Goal: Understand process/instructions

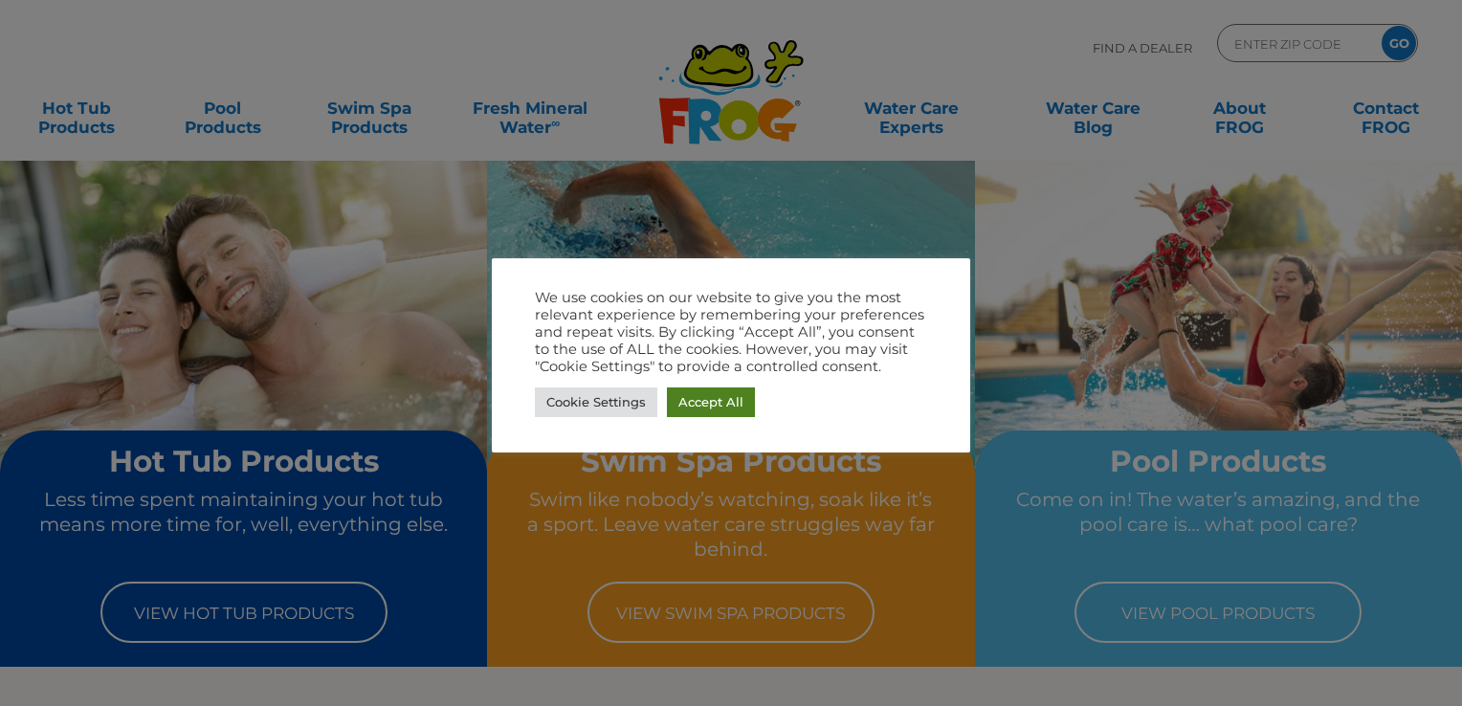
click at [701, 405] on link "Accept All" at bounding box center [711, 402] width 88 height 30
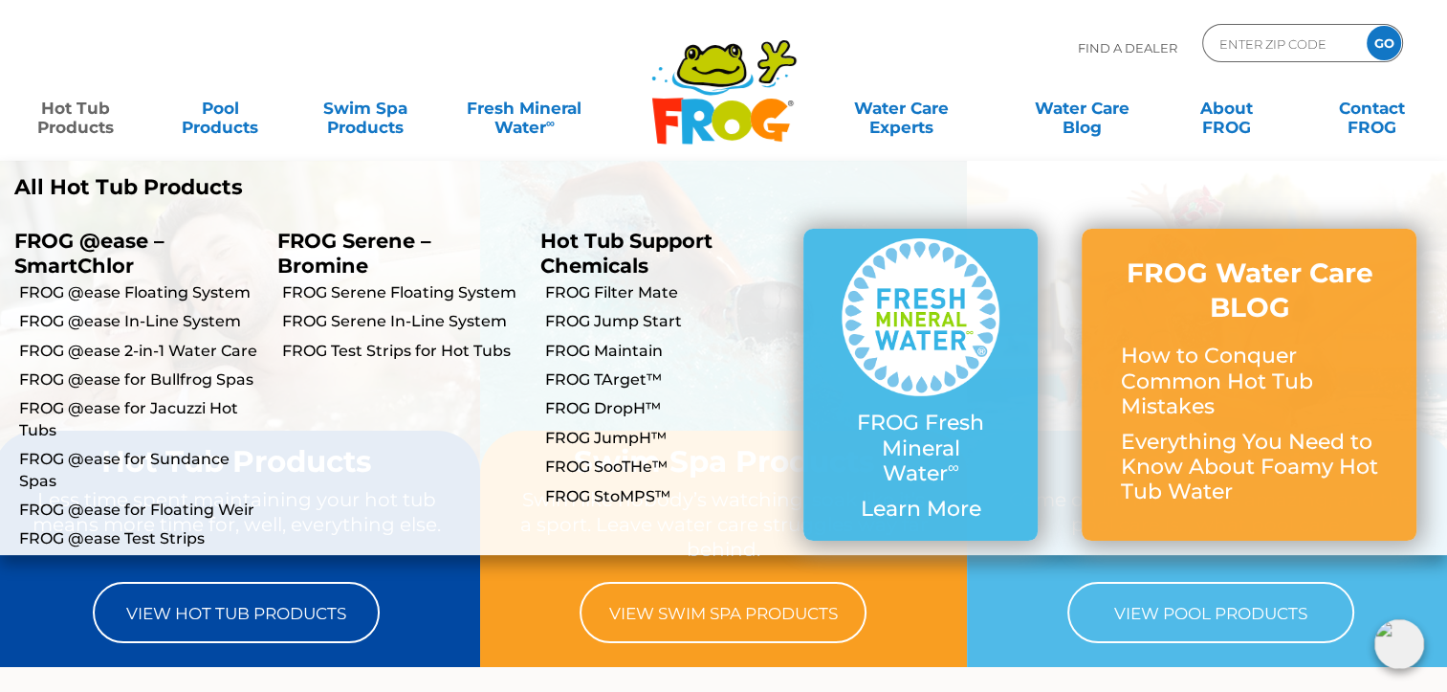
click at [91, 113] on link "Hot Tub Products" at bounding box center [75, 108] width 113 height 38
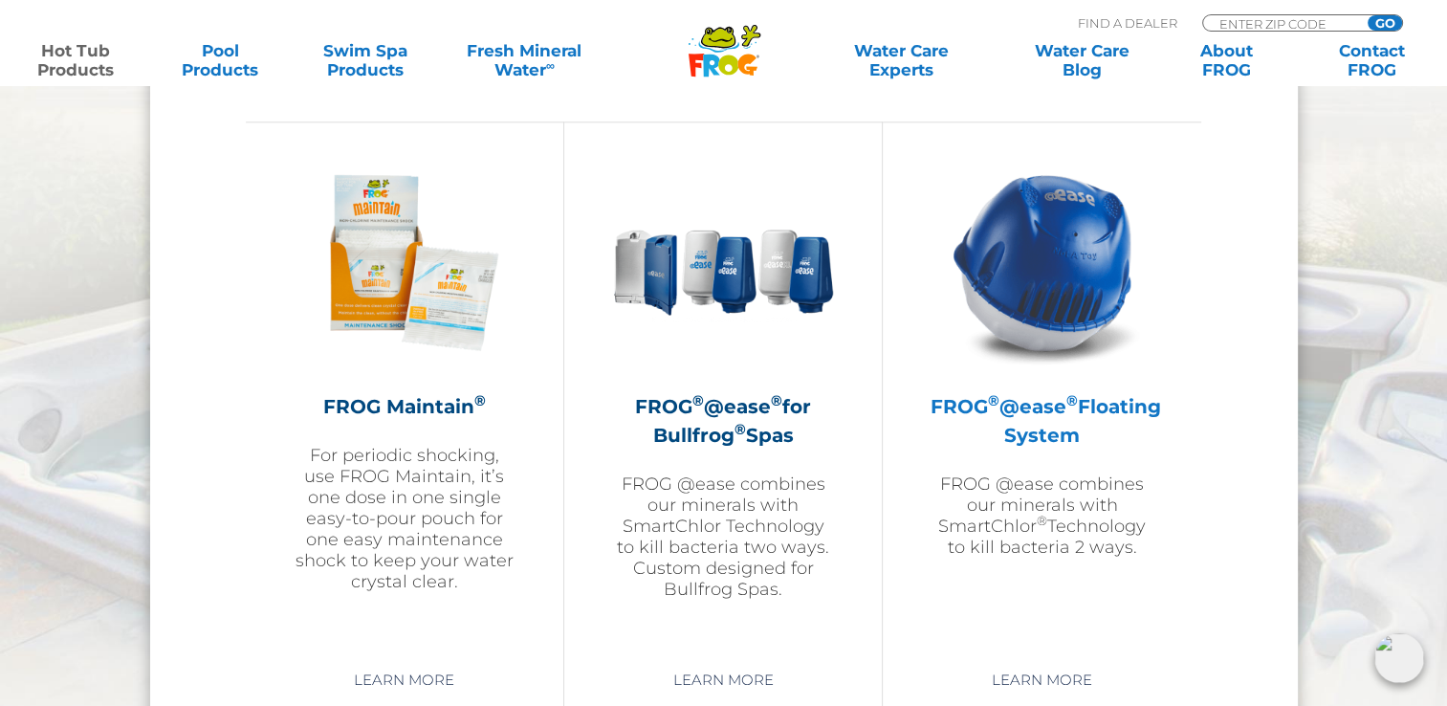
scroll to position [2128, 0]
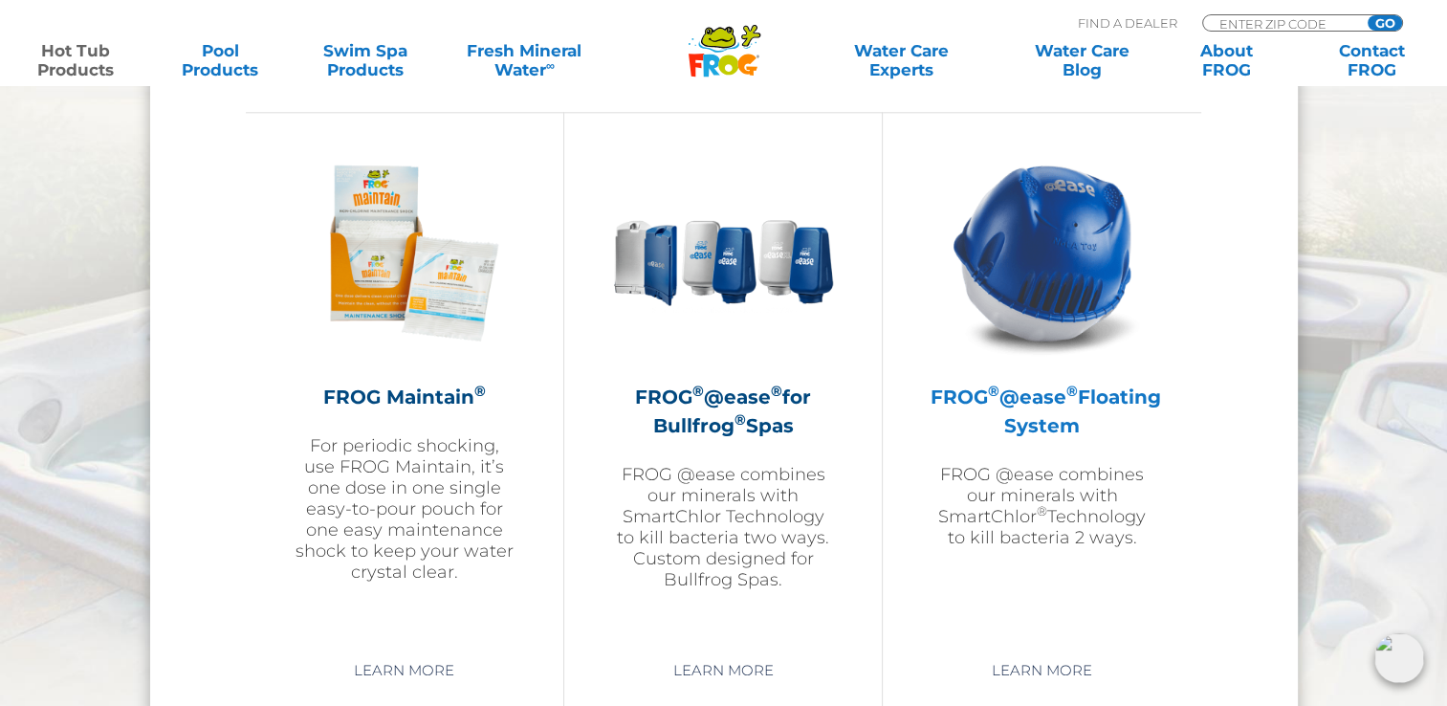
click at [1060, 405] on h2 "FROG ® @ease ® Floating System" at bounding box center [1042, 411] width 223 height 57
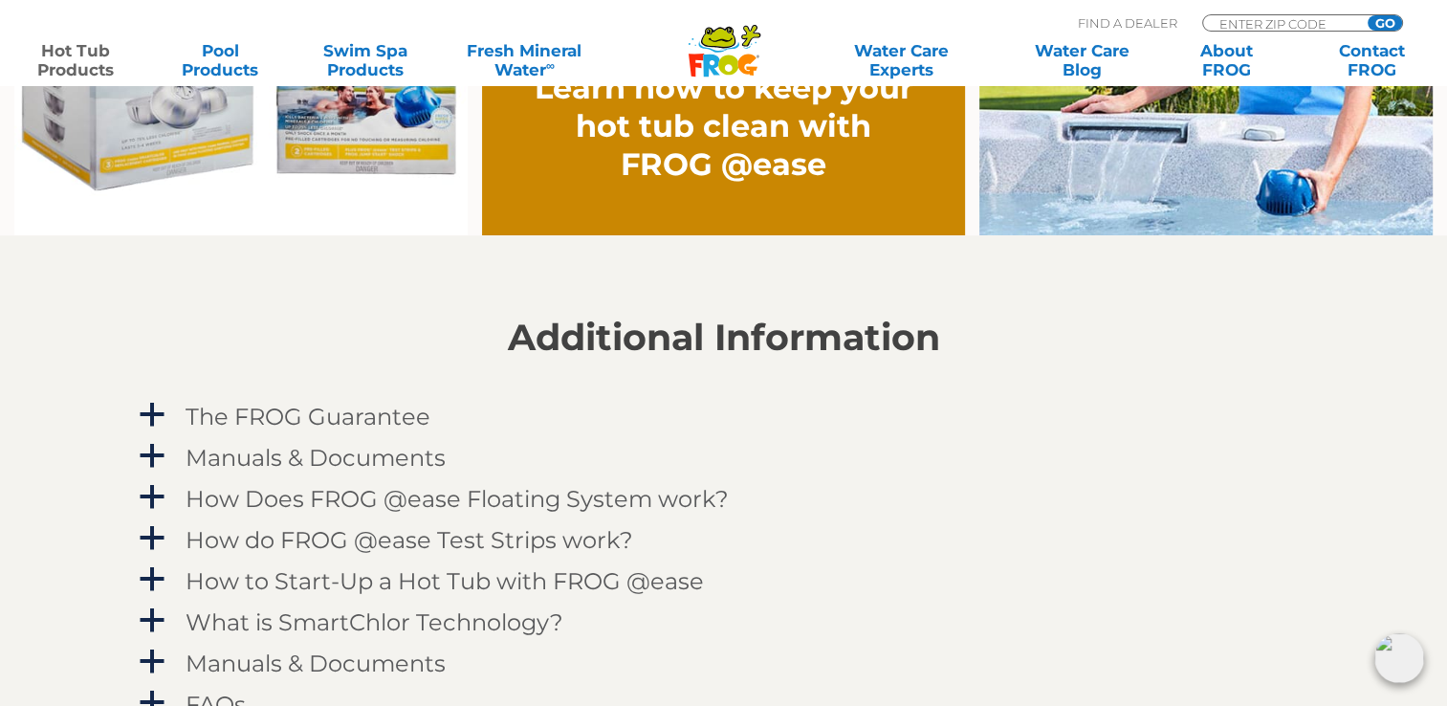
scroll to position [1716, 0]
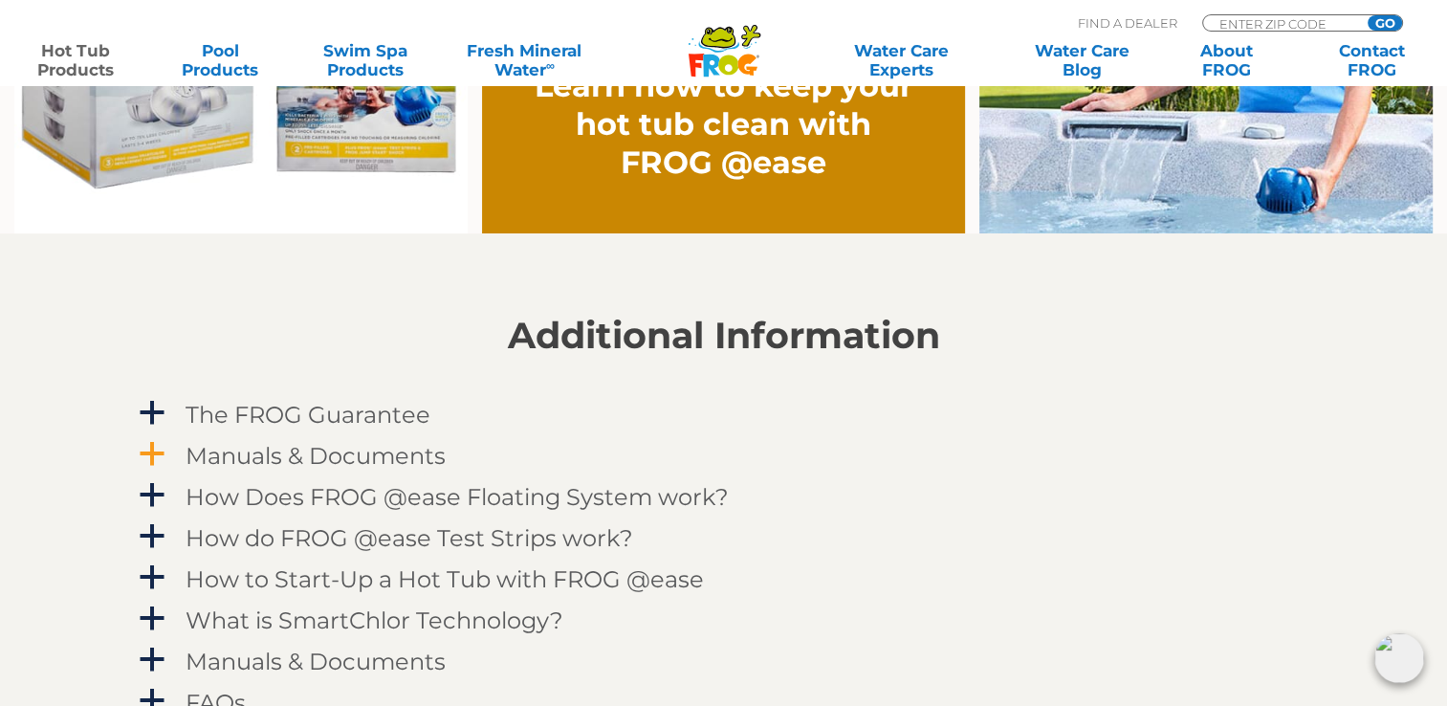
click at [266, 461] on h4 "Manuals & Documents" at bounding box center [316, 456] width 260 height 26
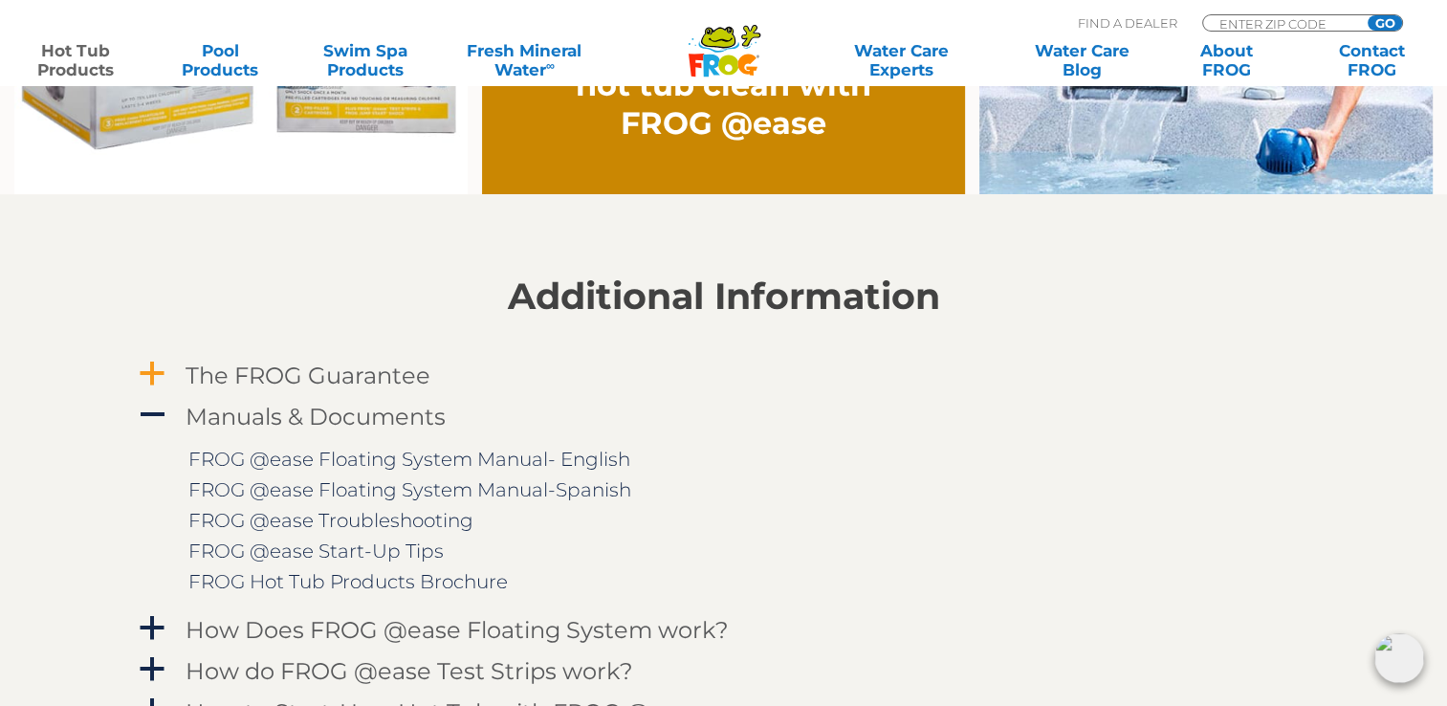
scroll to position [1759, 0]
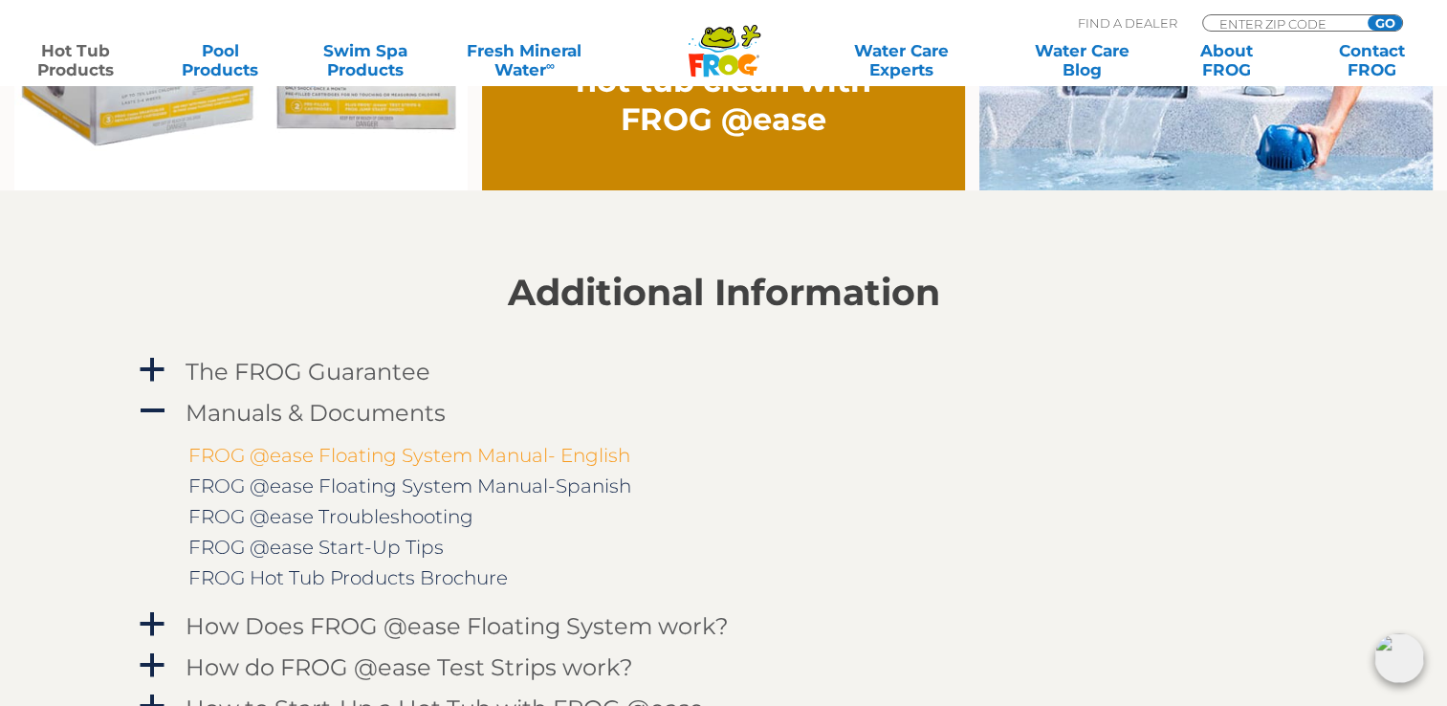
click at [364, 455] on link "FROG @ease Floating System Manual- English" at bounding box center [409, 455] width 442 height 23
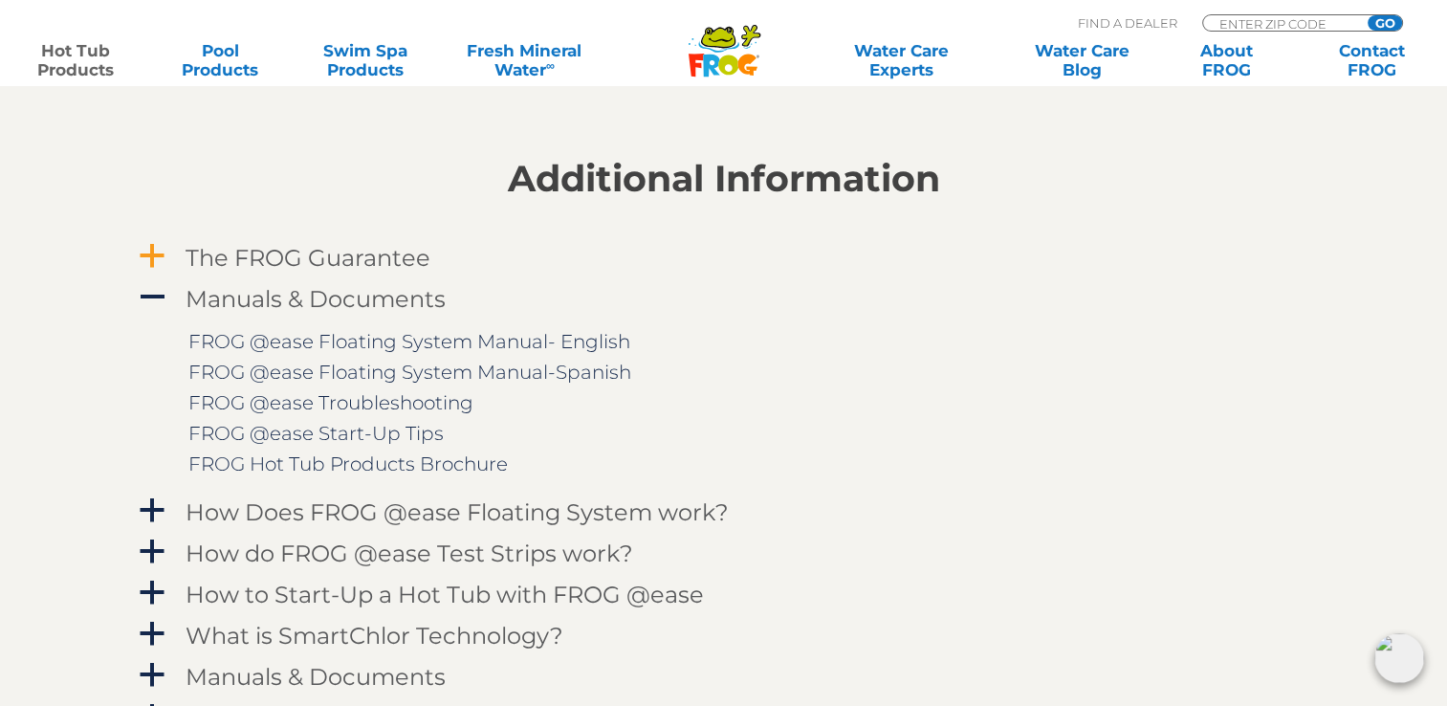
scroll to position [1875, 0]
click at [416, 515] on h4 "How Does FROG @ease Floating System work?" at bounding box center [457, 510] width 543 height 26
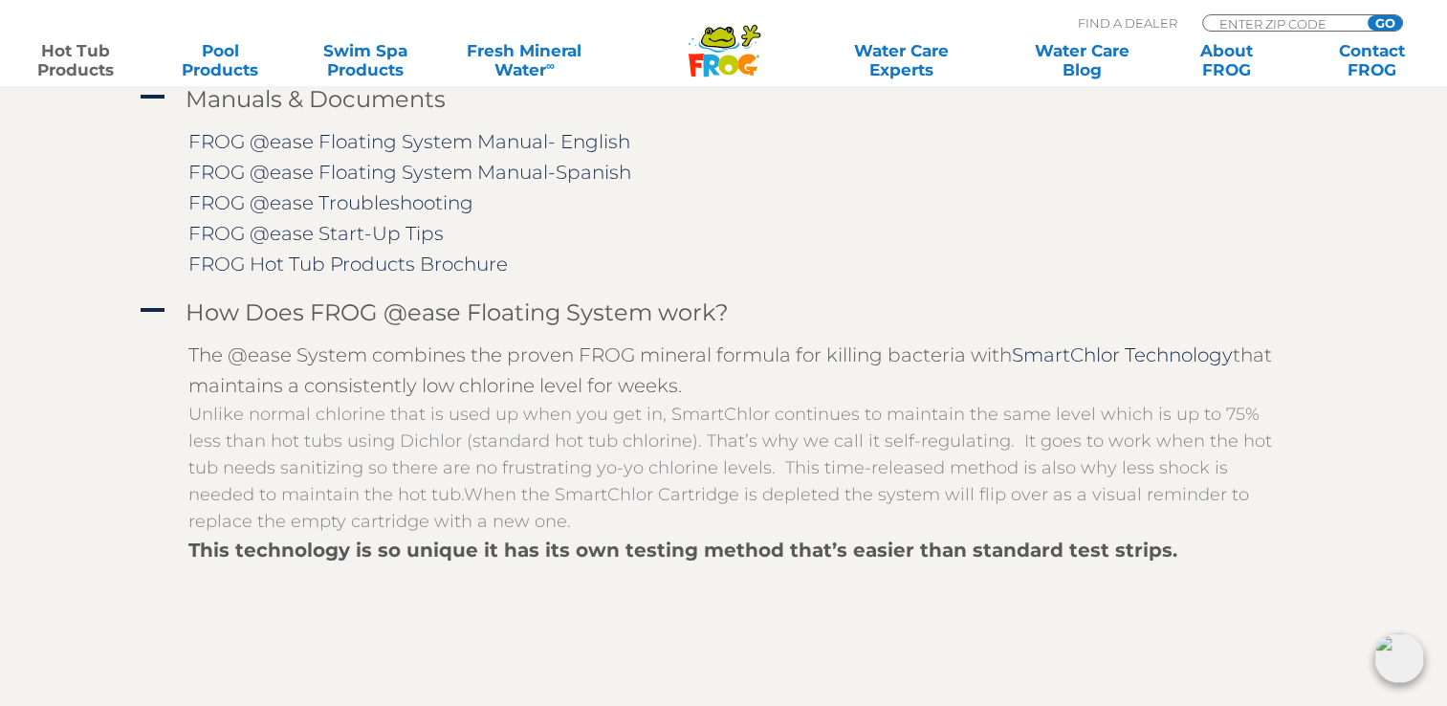
scroll to position [2690, 0]
